Goal: Information Seeking & Learning: Learn about a topic

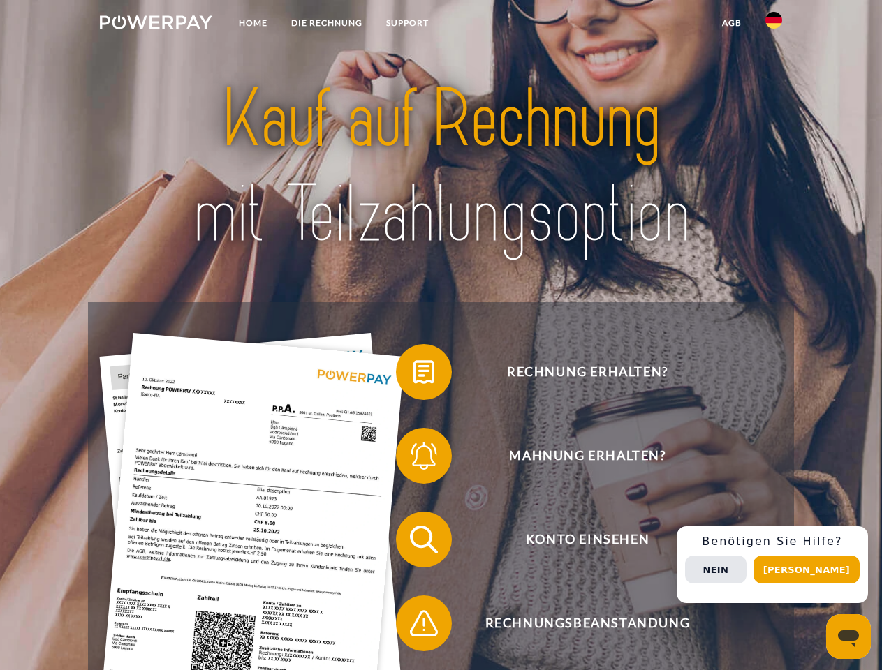
click at [156, 24] on img at bounding box center [156, 22] width 112 height 14
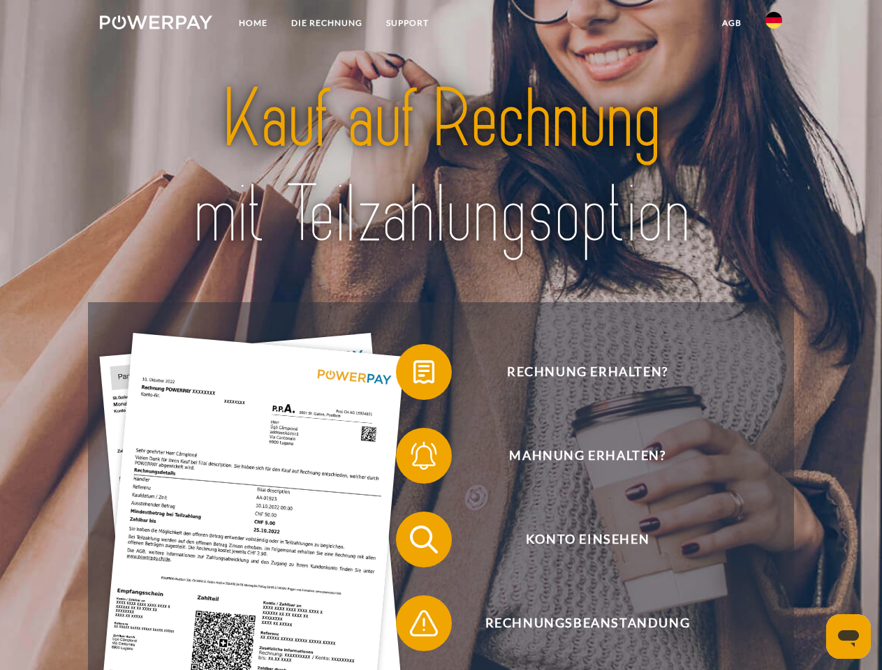
click at [774, 24] on img at bounding box center [773, 20] width 17 height 17
click at [731, 23] on link "agb" at bounding box center [731, 22] width 43 height 25
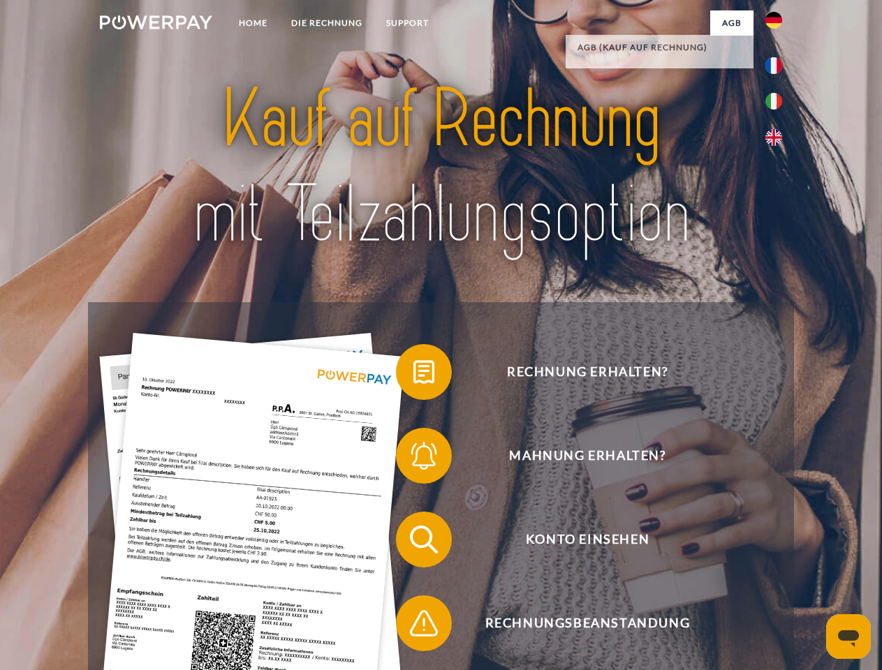
click at [413, 375] on span at bounding box center [403, 372] width 70 height 70
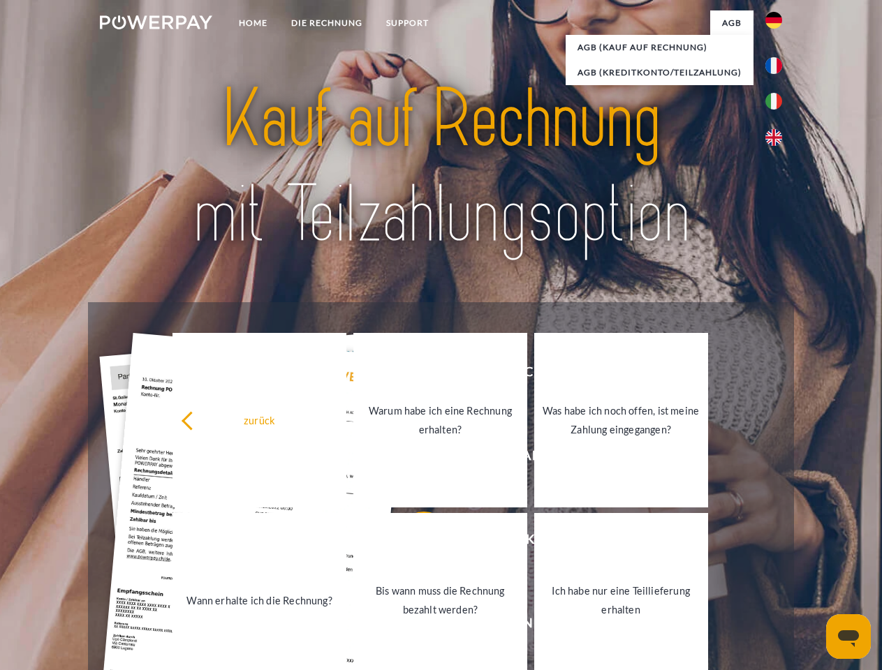
click at [413, 459] on div "Rechnung erhalten? Mahnung erhalten? Konto einsehen" at bounding box center [440, 581] width 705 height 559
click at [413, 543] on link "Bis wann muss die Rechnung bezahlt werden?" at bounding box center [440, 600] width 174 height 175
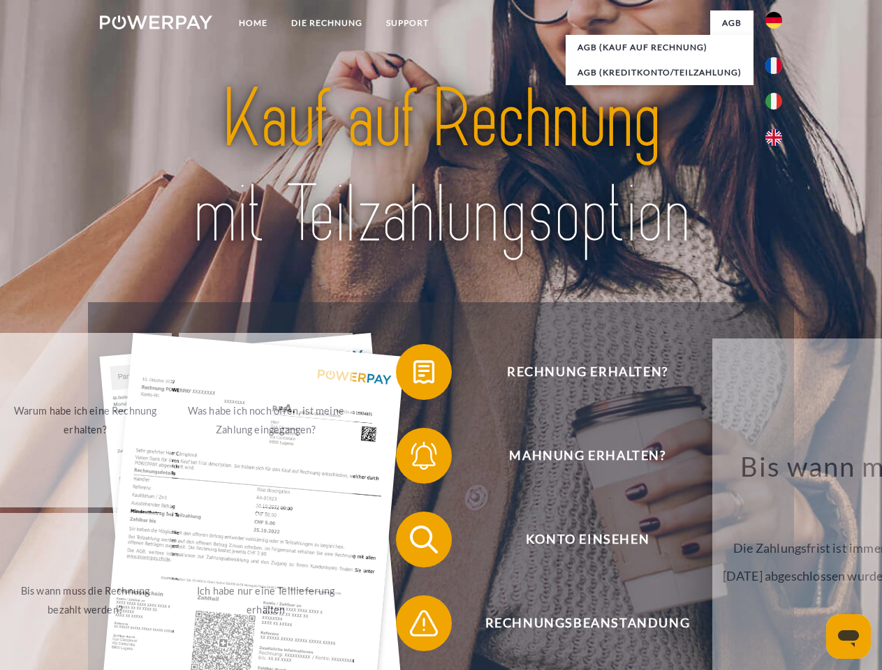
click at [413, 626] on div "Rechnung erhalten? Mahnung erhalten? Konto einsehen" at bounding box center [440, 581] width 705 height 559
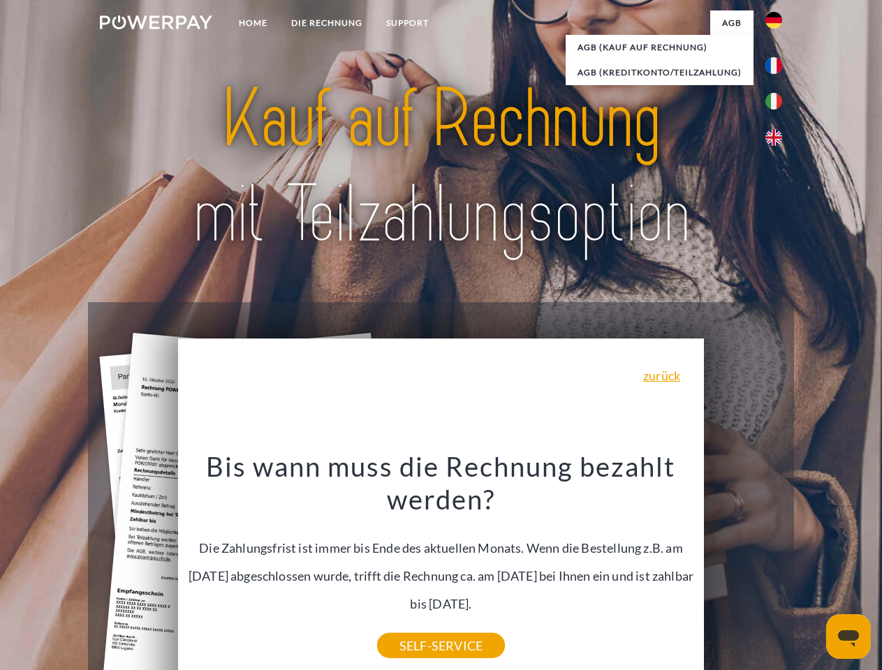
click at [777, 565] on div "Rechnung erhalten? Mahnung erhalten? Konto einsehen" at bounding box center [440, 581] width 705 height 559
click at [743, 568] on span "Konto einsehen" at bounding box center [587, 540] width 342 height 56
click at [811, 570] on header "Home DIE RECHNUNG SUPPORT" at bounding box center [441, 482] width 882 height 964
